Goal: Task Accomplishment & Management: Complete application form

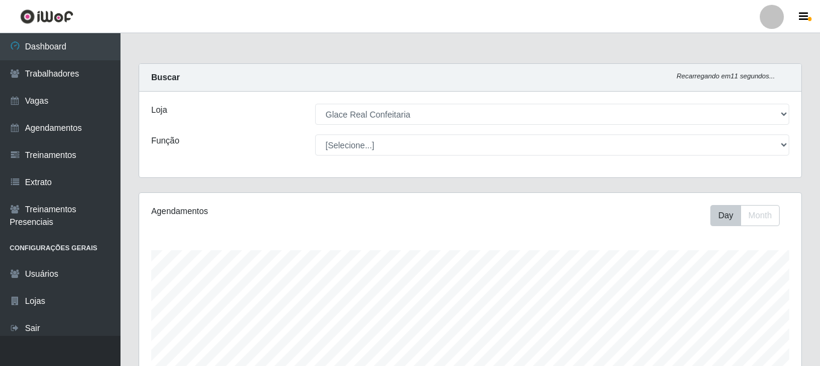
select select "445"
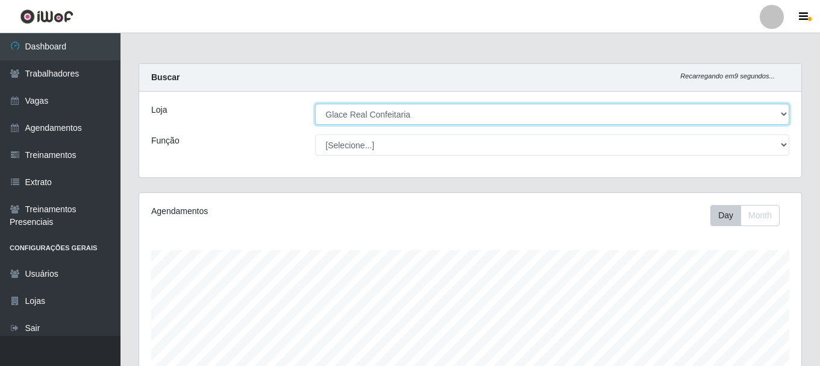
drag, startPoint x: 429, startPoint y: 117, endPoint x: 426, endPoint y: 124, distance: 8.1
click at [429, 117] on select "[Selecione...] Glace Real Confeitaria" at bounding box center [552, 114] width 474 height 21
click at [315, 104] on select "[Selecione...] Glace Real Confeitaria" at bounding box center [552, 114] width 474 height 21
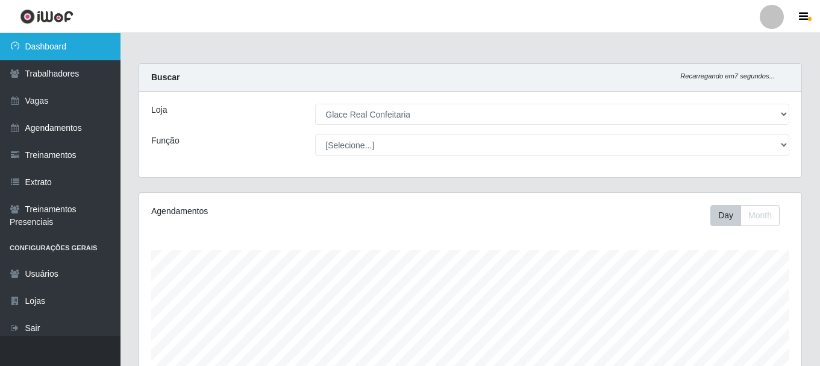
click at [54, 43] on link "Dashboard" at bounding box center [60, 46] width 121 height 27
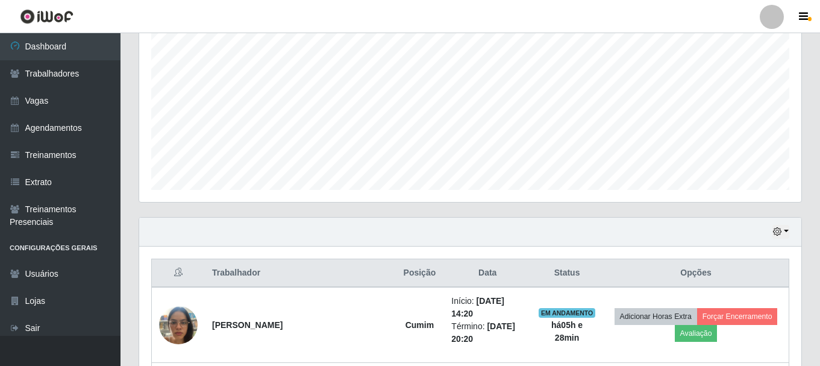
scroll to position [362, 0]
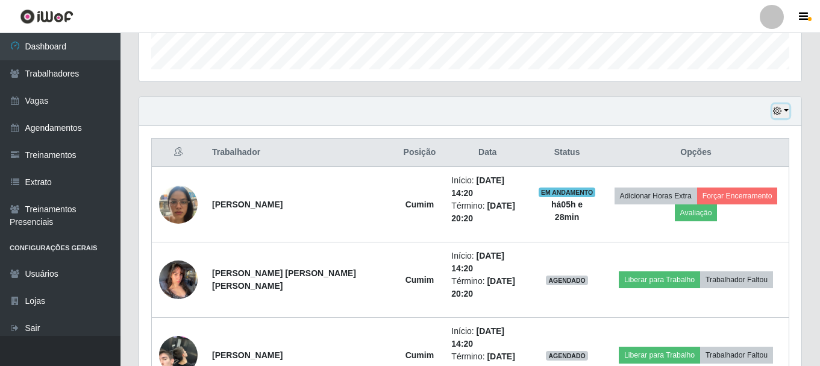
click at [786, 111] on button "button" at bounding box center [781, 111] width 17 height 14
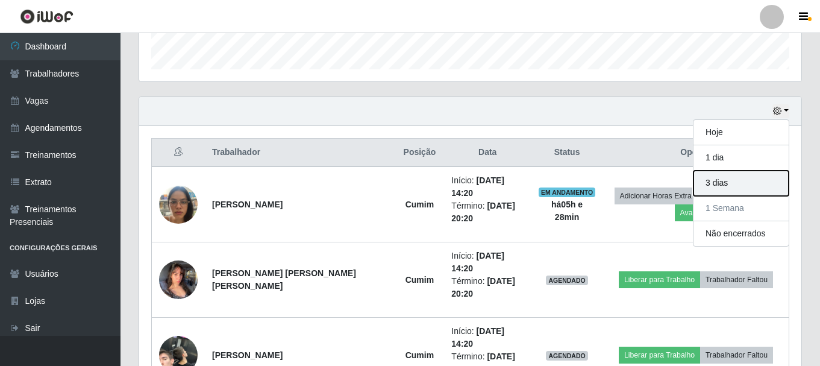
click at [741, 178] on button "3 dias" at bounding box center [741, 183] width 95 height 25
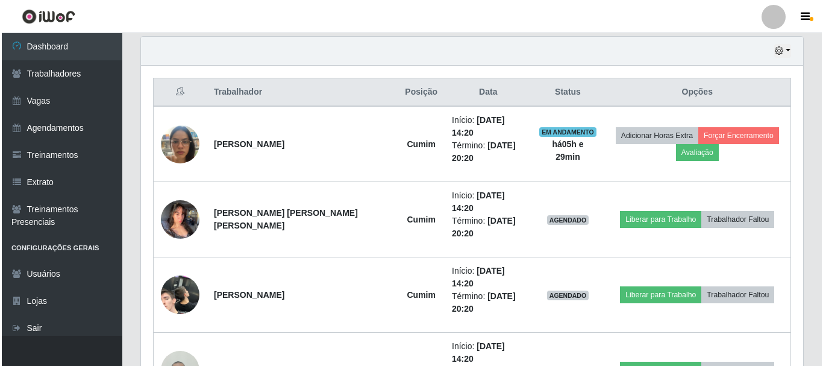
scroll to position [471, 0]
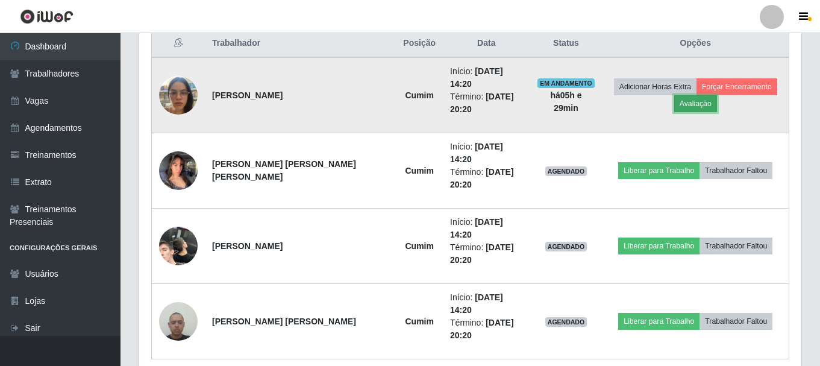
click at [688, 97] on button "Avaliação" at bounding box center [696, 103] width 43 height 17
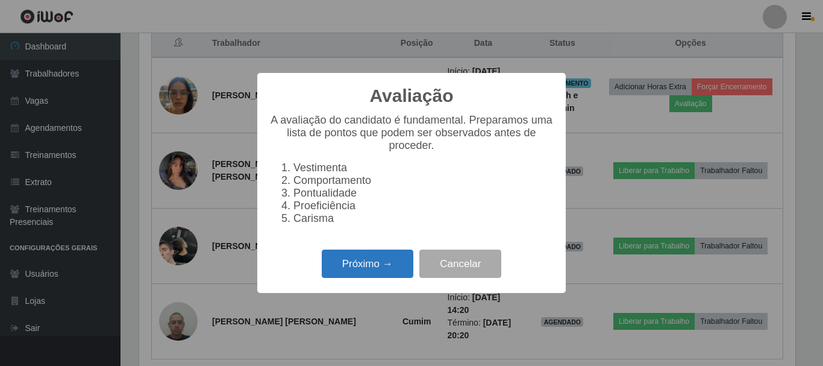
click at [379, 275] on button "Próximo →" at bounding box center [368, 264] width 92 height 28
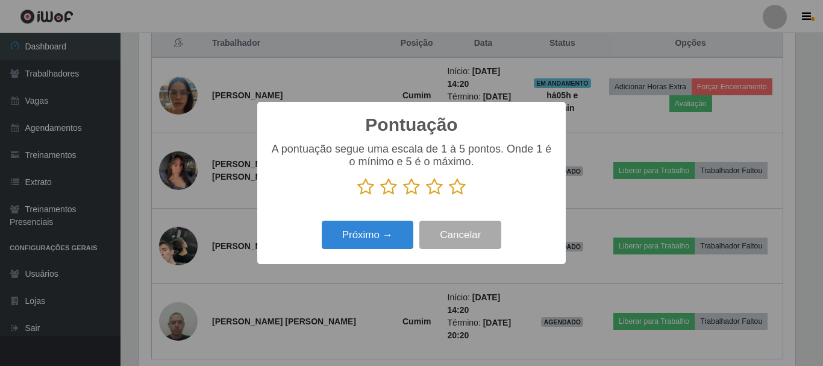
scroll to position [602592, 602186]
click at [457, 185] on icon at bounding box center [457, 187] width 17 height 18
click at [449, 196] on input "radio" at bounding box center [449, 196] width 0 height 0
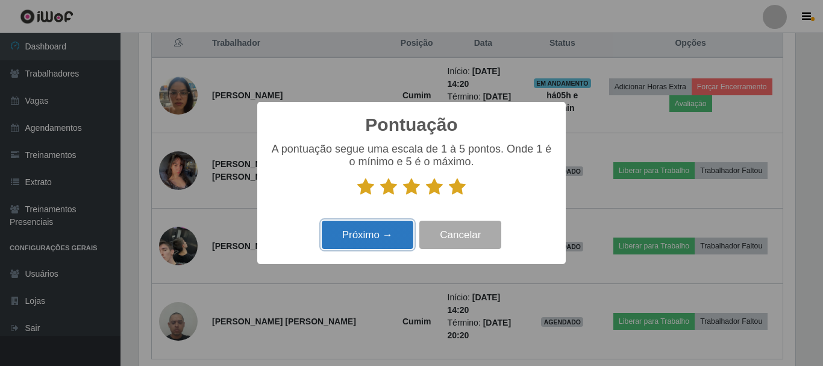
click at [383, 233] on button "Próximo →" at bounding box center [368, 235] width 92 height 28
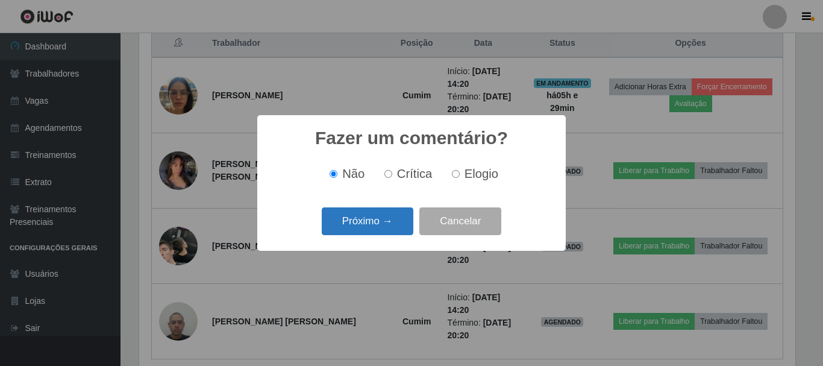
click at [378, 221] on button "Próximo →" at bounding box center [368, 221] width 92 height 28
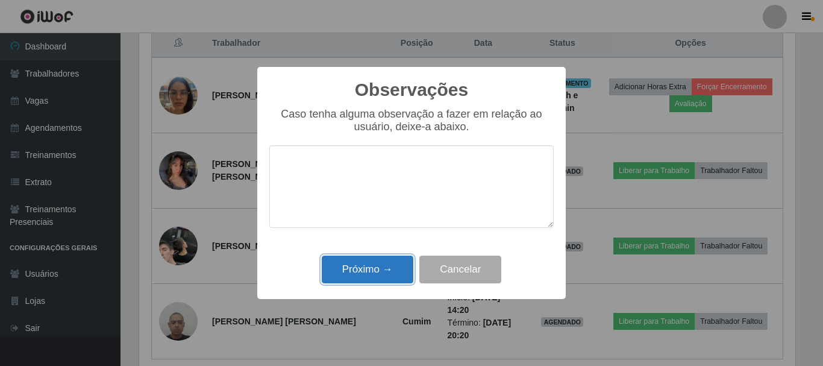
click at [382, 268] on button "Próximo →" at bounding box center [368, 270] width 92 height 28
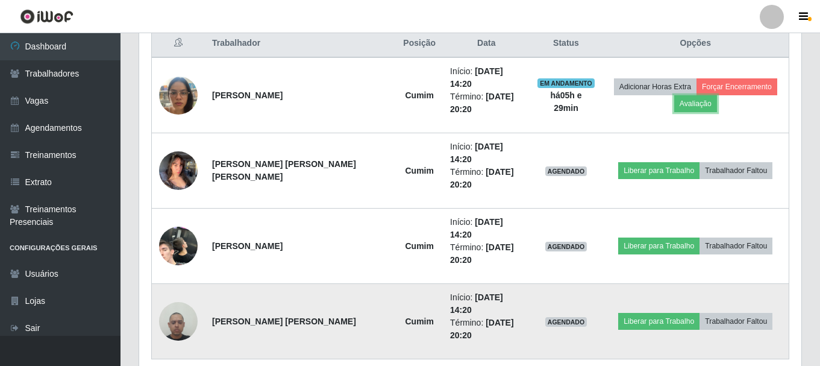
scroll to position [290, 0]
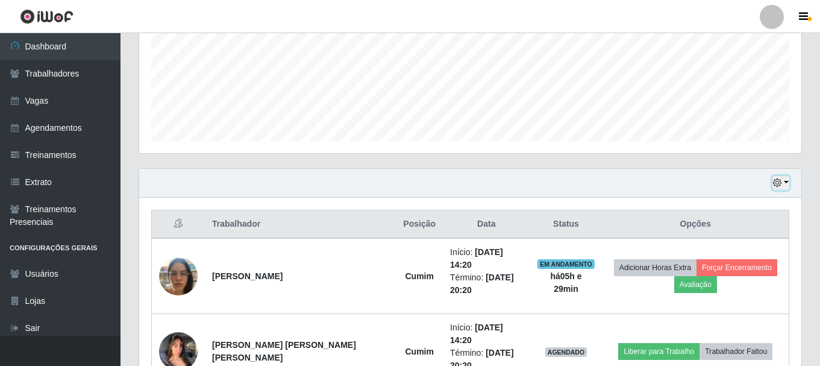
click at [782, 183] on button "button" at bounding box center [781, 183] width 17 height 14
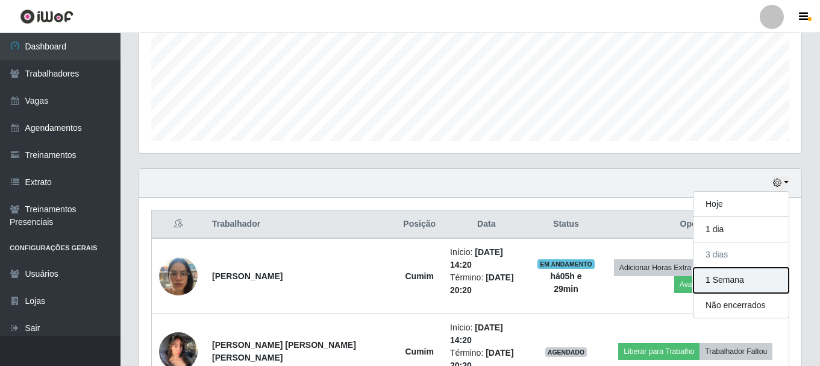
click at [740, 288] on button "1 Semana" at bounding box center [741, 280] width 95 height 25
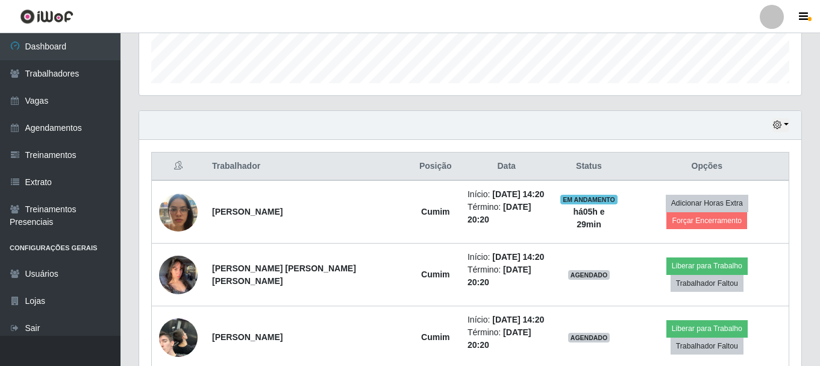
scroll to position [0, 0]
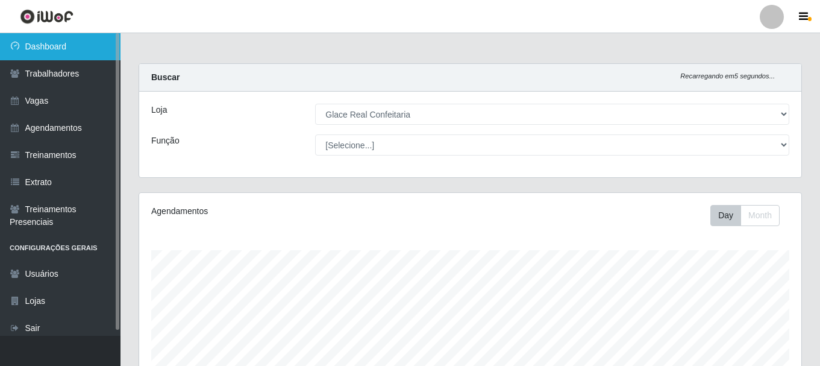
click at [72, 45] on link "Dashboard" at bounding box center [60, 46] width 121 height 27
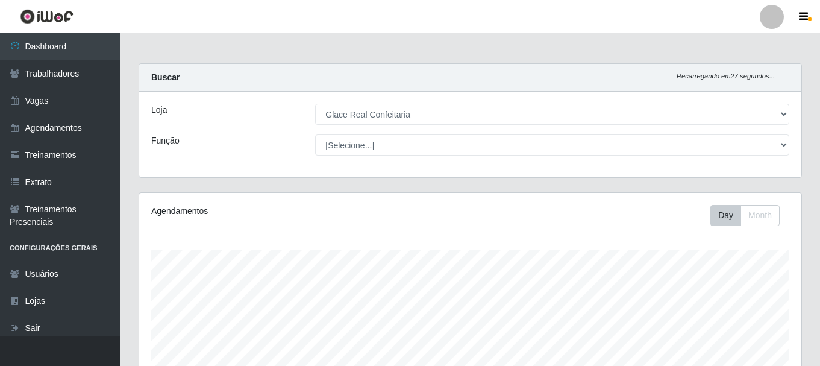
scroll to position [301, 0]
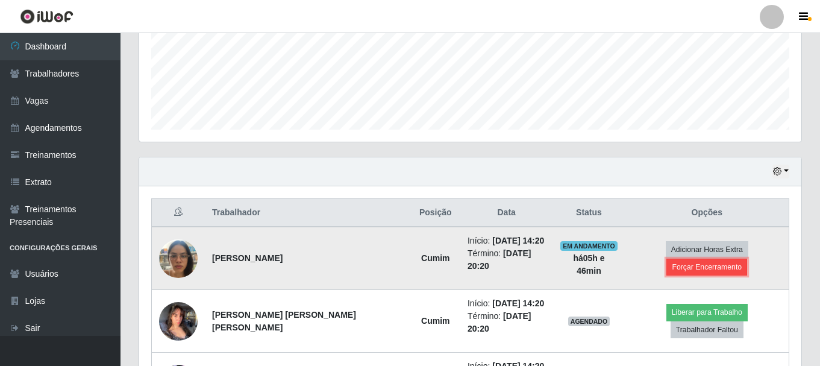
click at [733, 259] on button "Forçar Encerramento" at bounding box center [707, 267] width 81 height 17
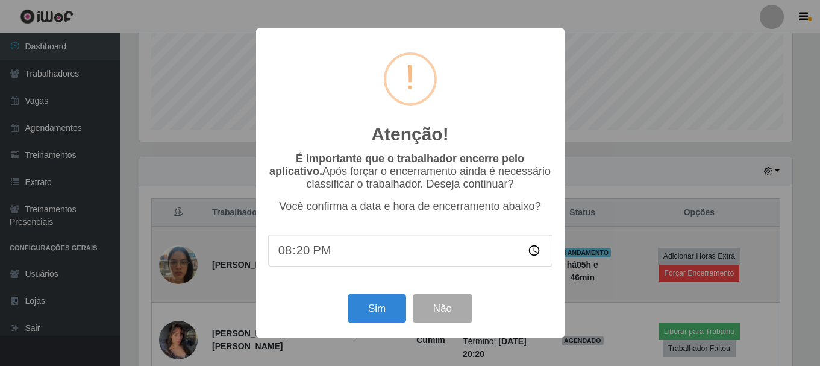
scroll to position [250, 656]
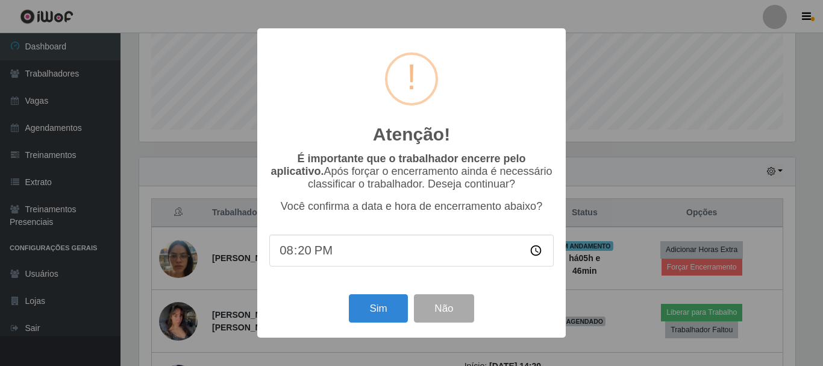
click at [299, 257] on input "20:20" at bounding box center [411, 251] width 285 height 32
click at [371, 320] on button "Sim" at bounding box center [378, 308] width 58 height 28
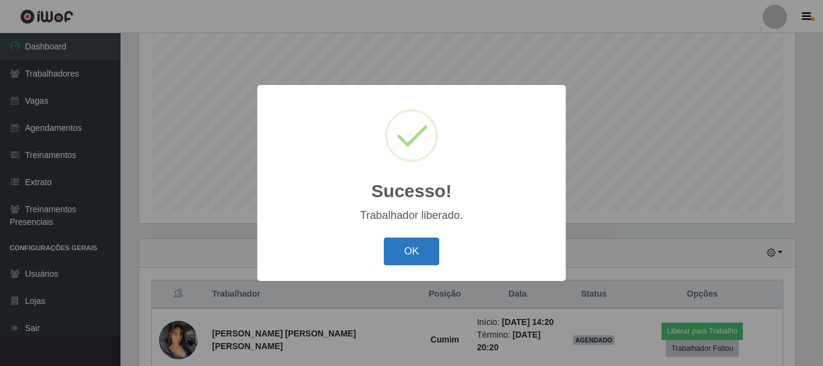
click at [406, 253] on button "OK" at bounding box center [412, 252] width 56 height 28
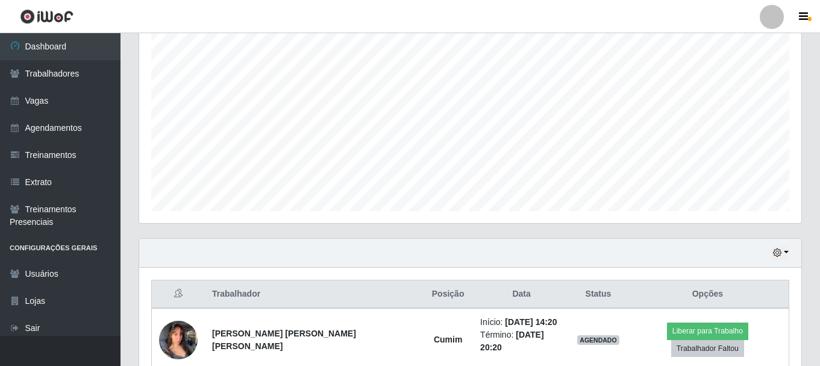
scroll to position [0, 0]
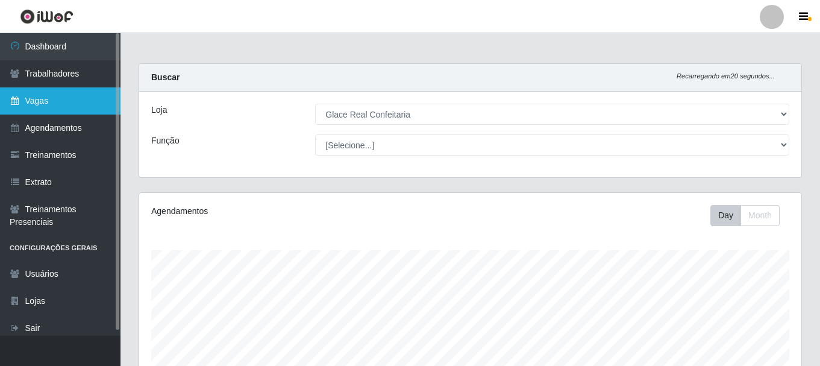
click at [78, 100] on link "Vagas" at bounding box center [60, 100] width 121 height 27
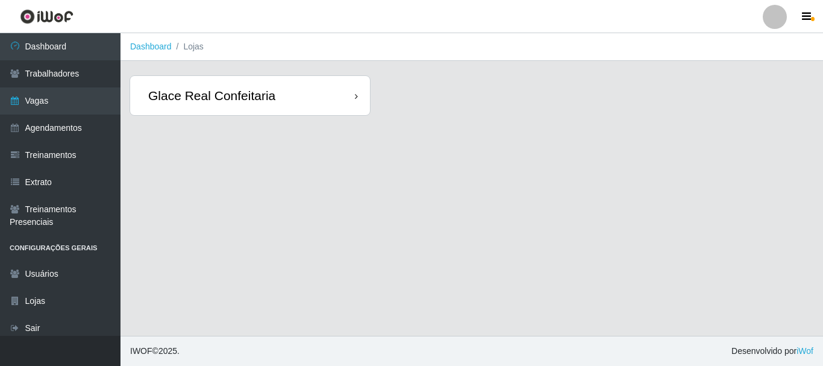
click at [338, 99] on div "Glace Real Confeitaria" at bounding box center [250, 95] width 240 height 39
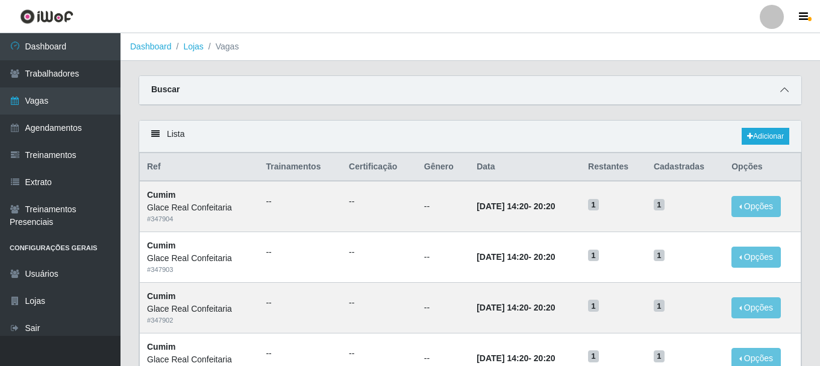
click at [781, 96] on span at bounding box center [785, 90] width 14 height 14
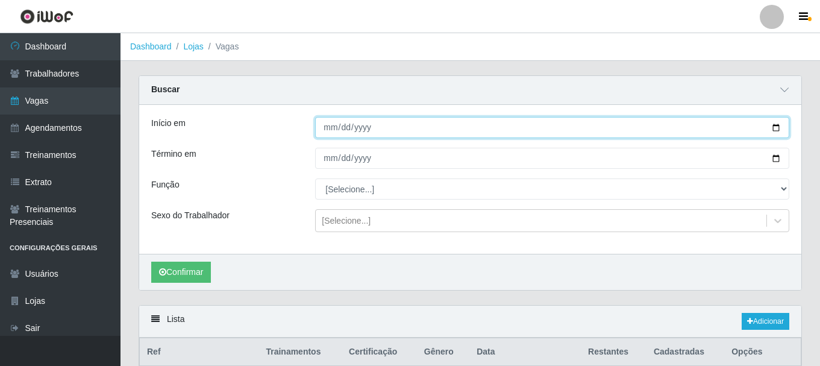
click at [332, 127] on input "Início em" at bounding box center [552, 127] width 474 height 21
type input "[DATE]"
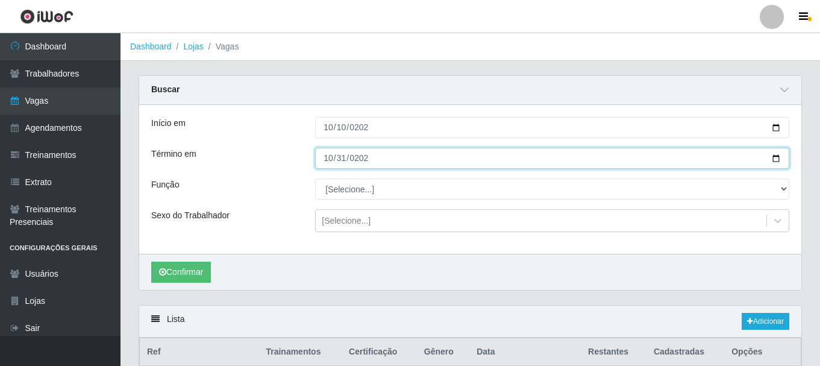
type input "[DATE]"
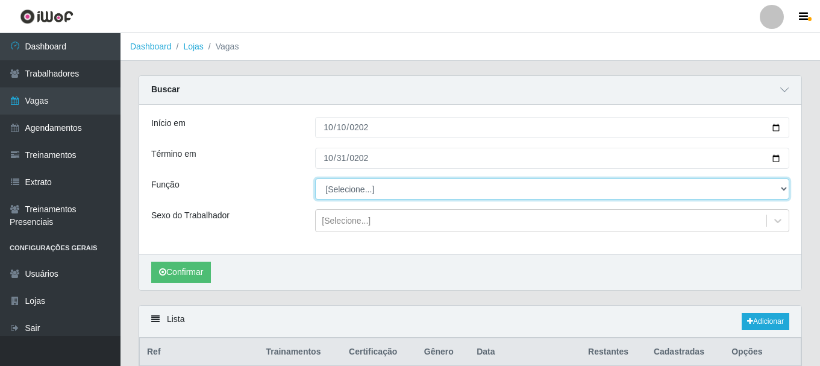
click at [348, 192] on select "[Selecione...] ASG ASG + ASG ++ Auxiliar de Cozinha Auxiliar de Cozinha + Auxil…" at bounding box center [552, 188] width 474 height 21
drag, startPoint x: 365, startPoint y: 194, endPoint x: 359, endPoint y: 212, distance: 18.9
click at [365, 194] on select "[Selecione...] ASG ASG + ASG ++ Auxiliar de Cozinha Auxiliar de Cozinha + Auxil…" at bounding box center [552, 188] width 474 height 21
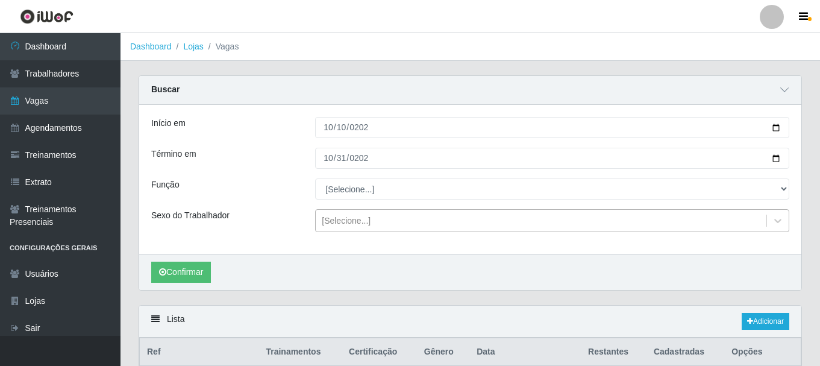
click at [356, 226] on div "[Selecione...]" at bounding box center [346, 221] width 49 height 13
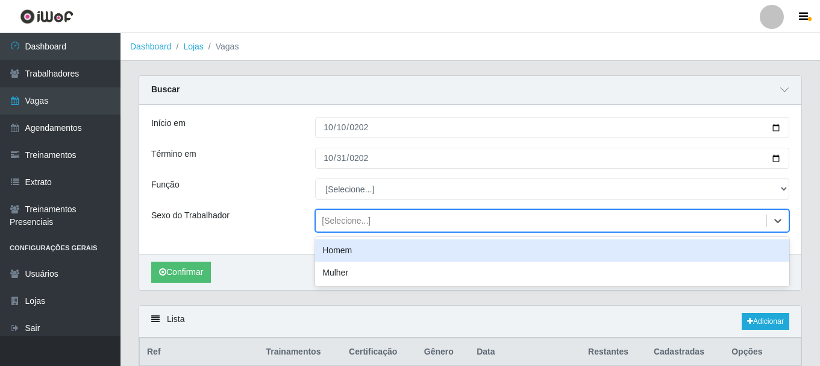
click at [357, 224] on div "[Selecione...]" at bounding box center [346, 221] width 49 height 13
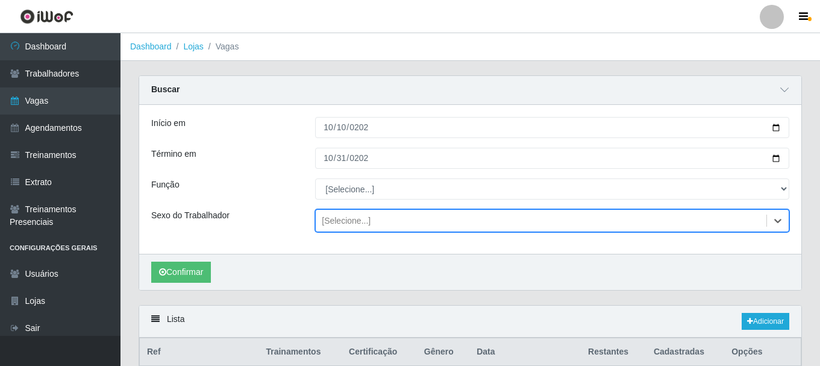
scroll to position [121, 0]
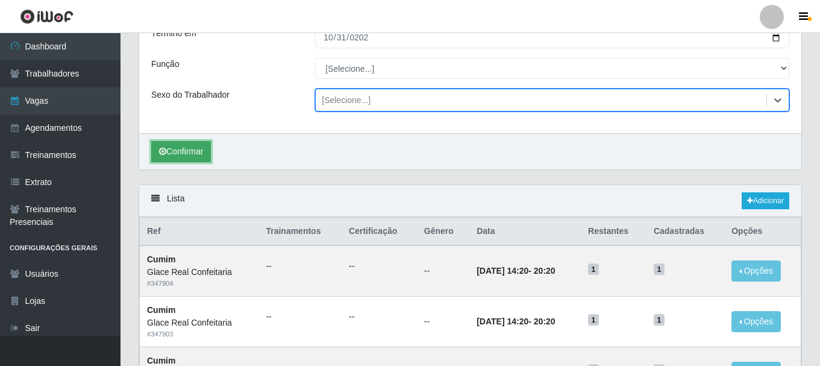
click at [179, 156] on button "Confirmar" at bounding box center [181, 151] width 60 height 21
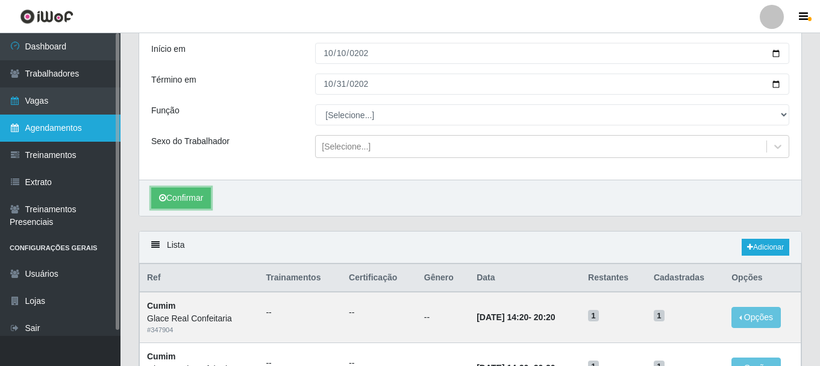
scroll to position [121, 0]
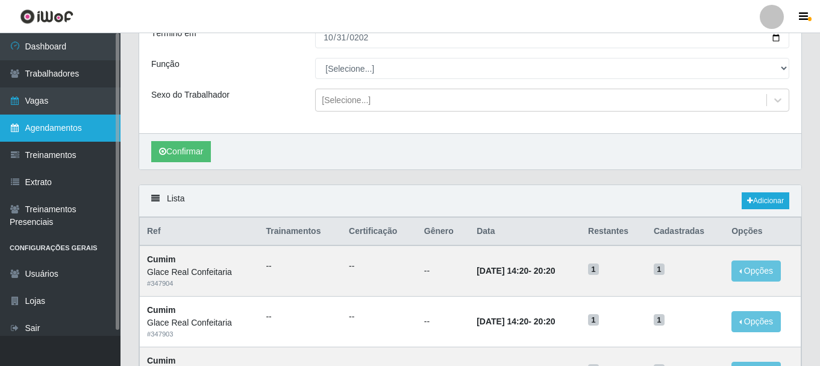
click at [71, 130] on link "Agendamentos" at bounding box center [60, 128] width 121 height 27
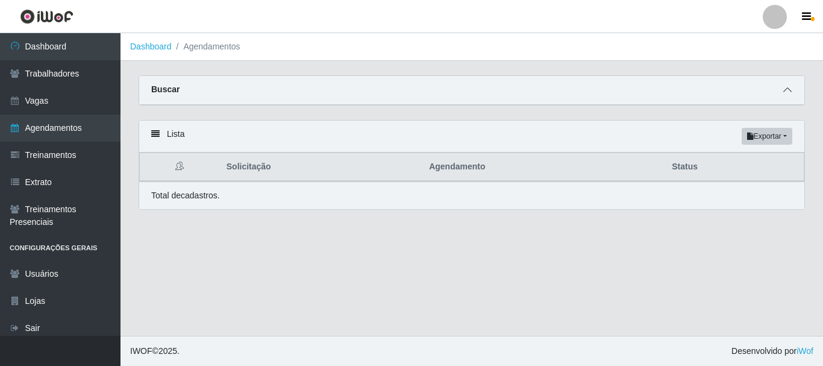
click at [785, 93] on icon at bounding box center [788, 90] width 8 height 8
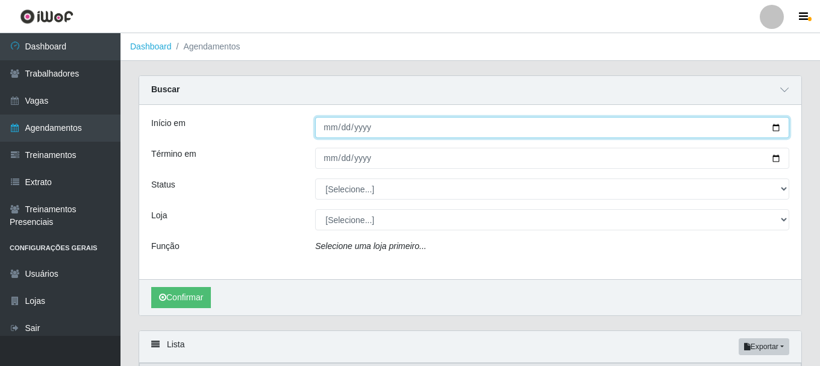
click at [324, 130] on input "Início em" at bounding box center [552, 127] width 474 height 21
type input "[DATE]"
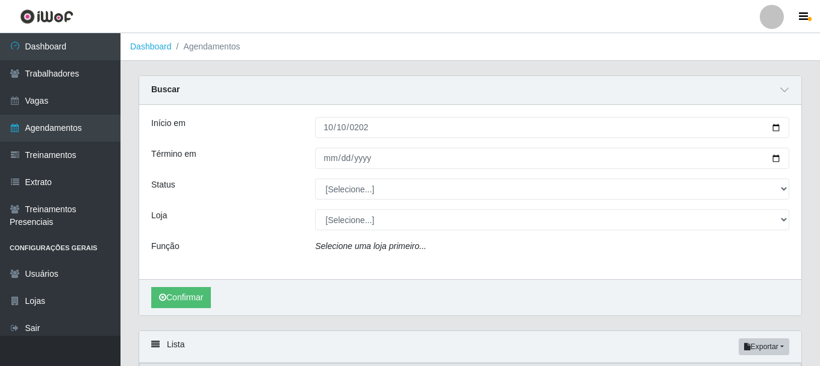
click at [509, 142] on div "Início em [DATE] Término em Status [Selecione...] AGENDADO AGUARDANDO LIBERAR E…" at bounding box center [470, 192] width 663 height 174
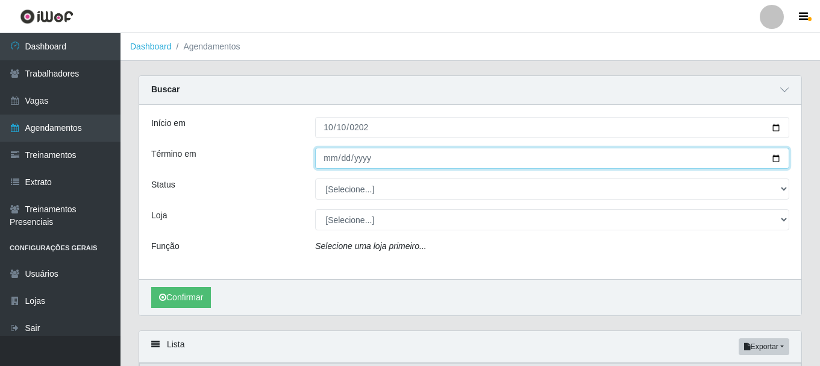
click at [323, 159] on input "Término em" at bounding box center [552, 158] width 474 height 21
type input "[DATE]"
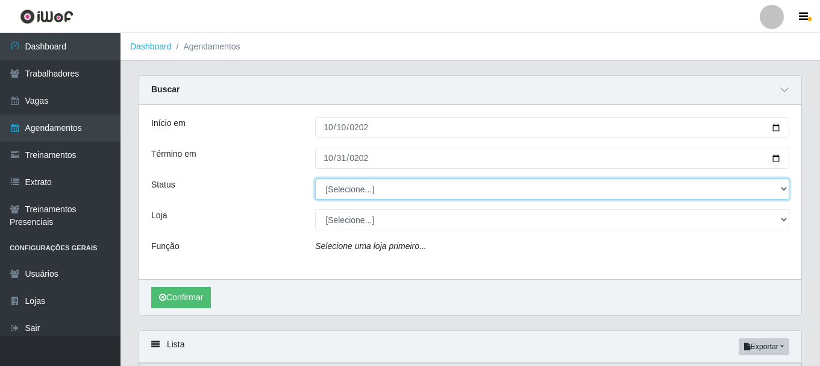
click at [383, 189] on select "[Selecione...] AGENDADO AGUARDANDO LIBERAR EM ANDAMENTO EM REVISÃO FINALIZADO C…" at bounding box center [552, 188] width 474 height 21
select select "AGENDADO"
click at [315, 179] on select "[Selecione...] AGENDADO AGUARDANDO LIBERAR EM ANDAMENTO EM REVISÃO FINALIZADO C…" at bounding box center [552, 188] width 474 height 21
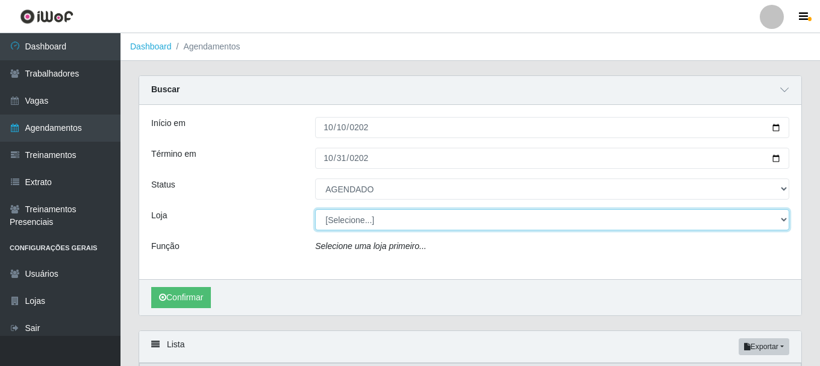
click at [338, 226] on select "[Selecione...] Glace Real Confeitaria" at bounding box center [552, 219] width 474 height 21
select select "445"
click at [315, 210] on select "[Selecione...] Glace Real Confeitaria" at bounding box center [552, 219] width 474 height 21
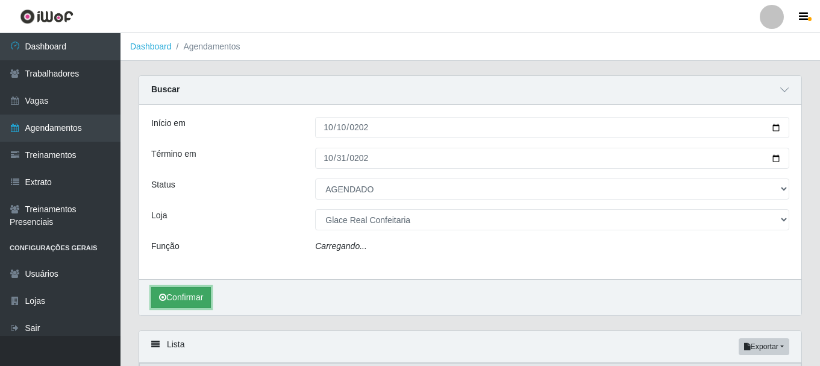
click at [211, 300] on button "Confirmar" at bounding box center [181, 297] width 60 height 21
